Goal: Find specific page/section: Find specific page/section

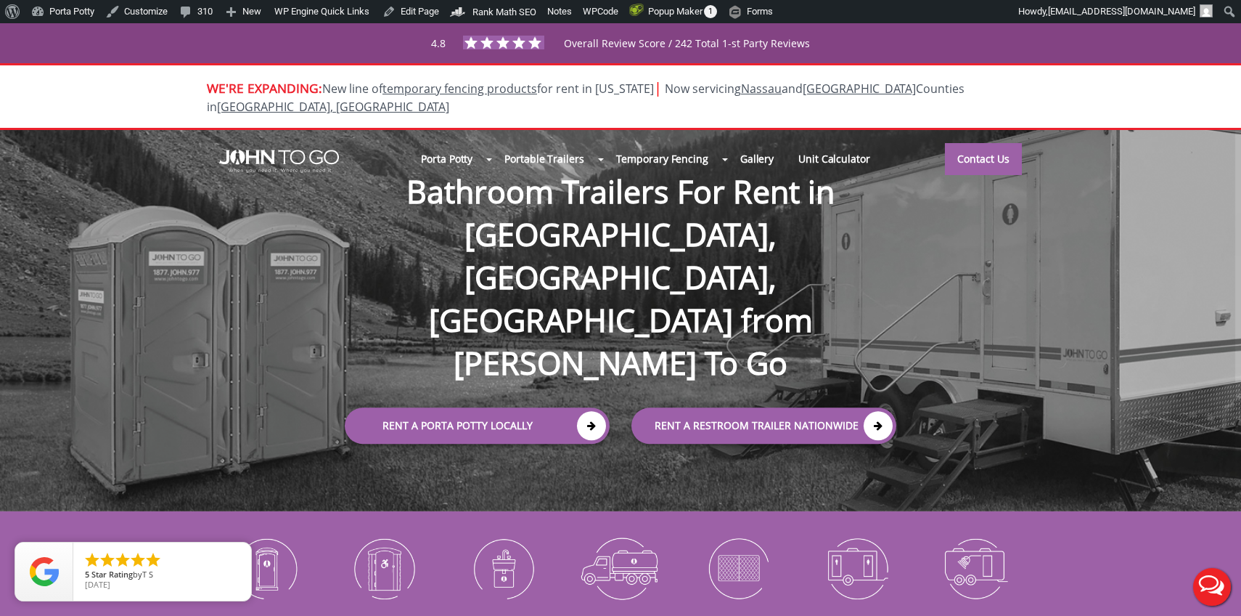
click at [621, 340] on div at bounding box center [620, 308] width 1241 height 616
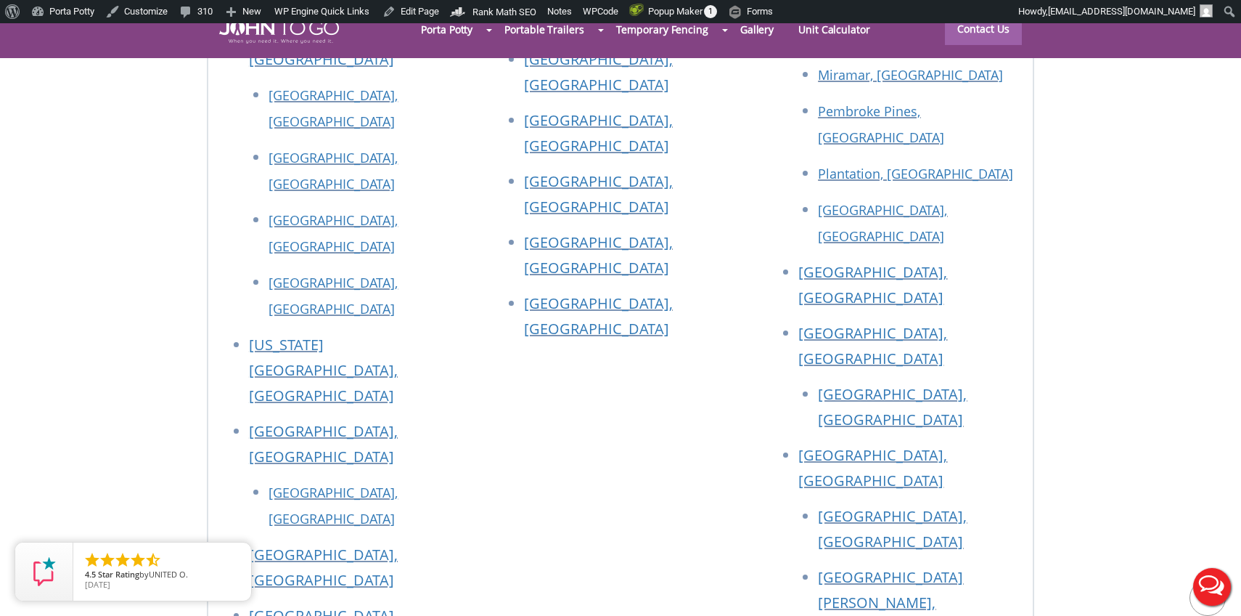
scroll to position [5654, 0]
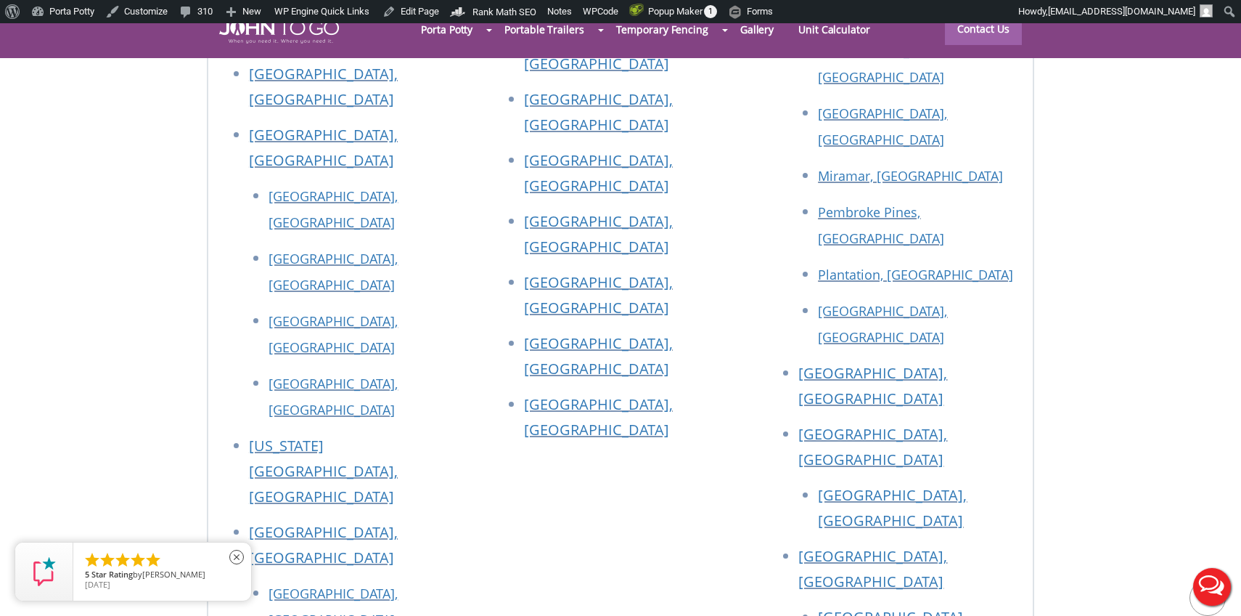
scroll to position [6572, 0]
